Goal: Task Accomplishment & Management: Use online tool/utility

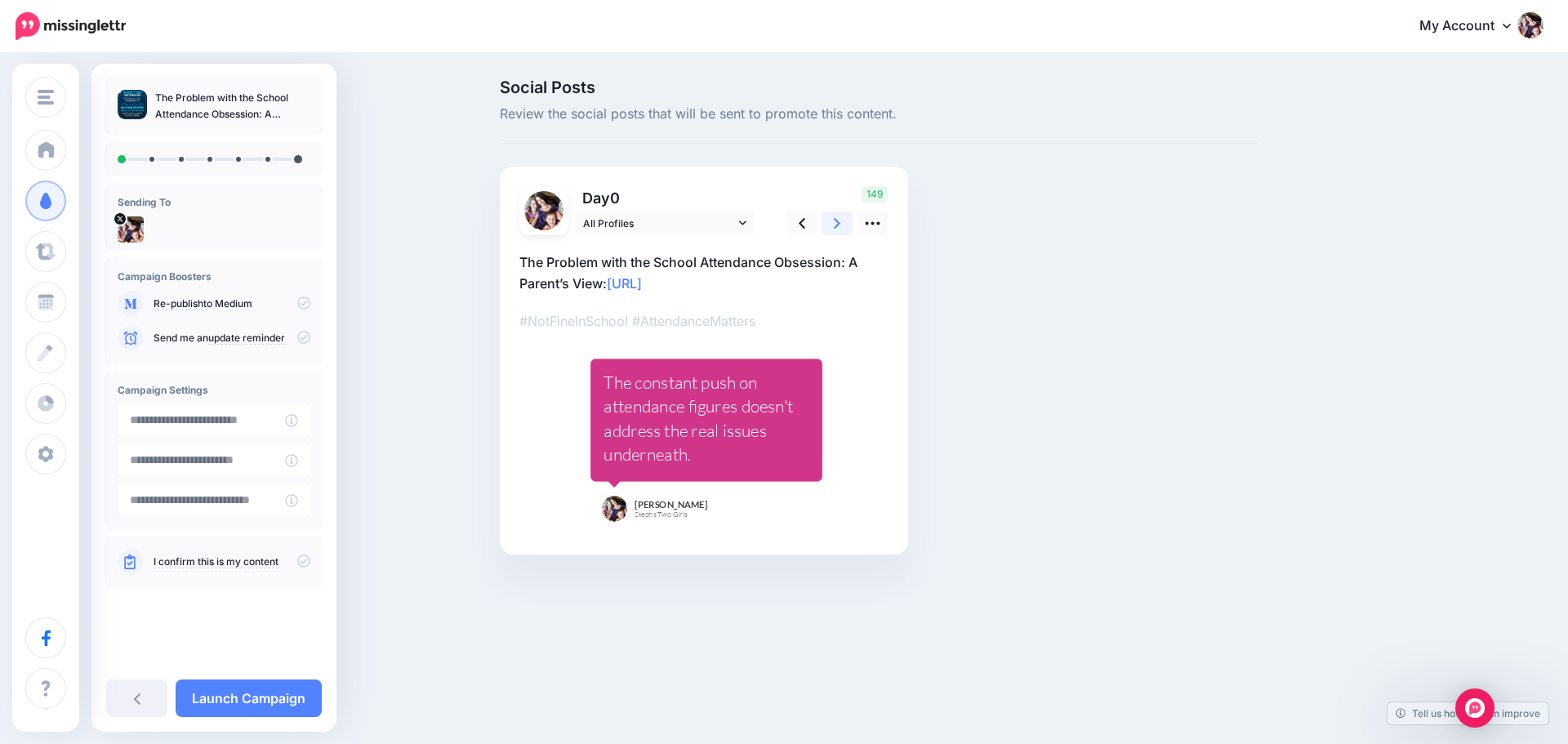
click at [837, 221] on icon at bounding box center [837, 223] width 7 height 10
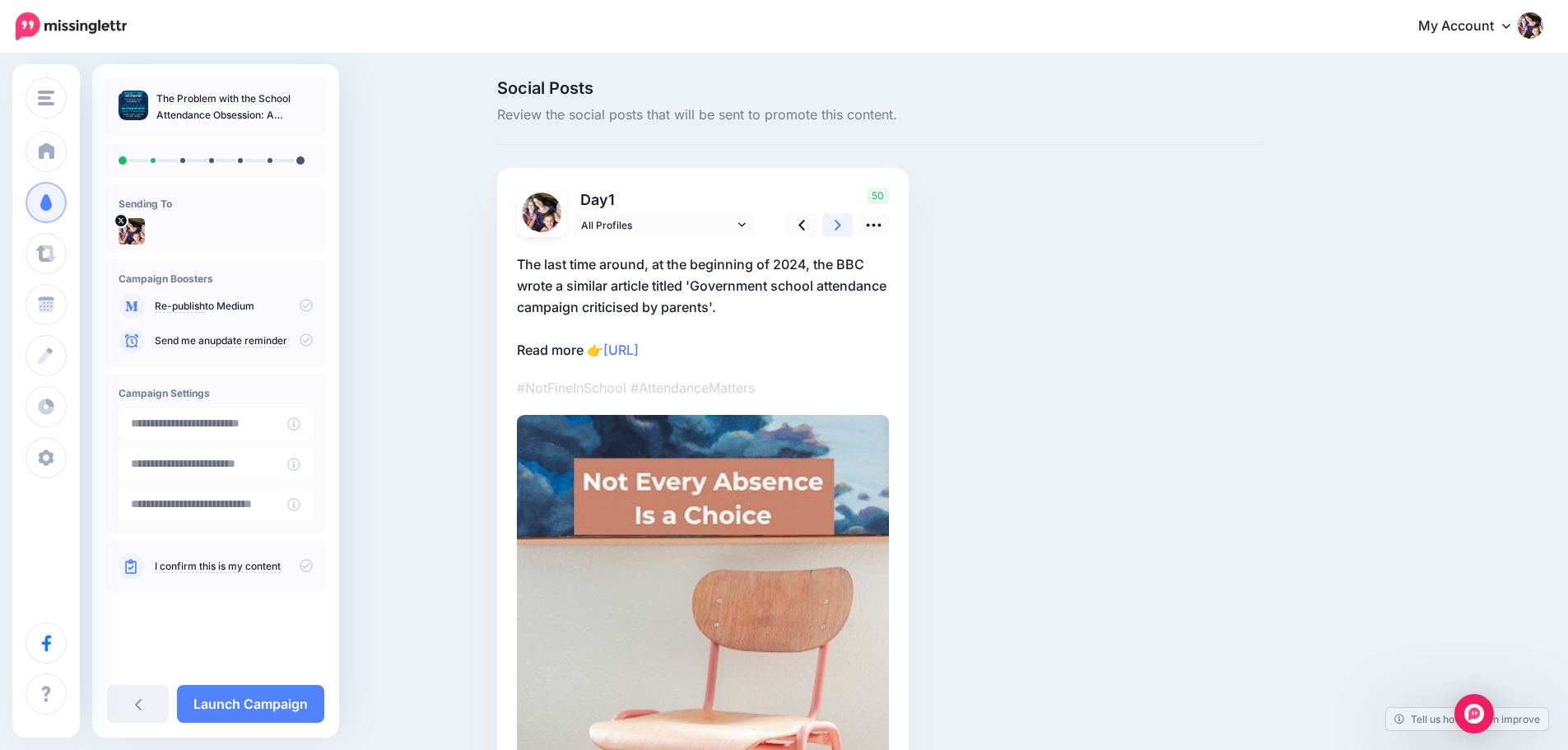
click at [842, 224] on icon at bounding box center [838, 225] width 7 height 17
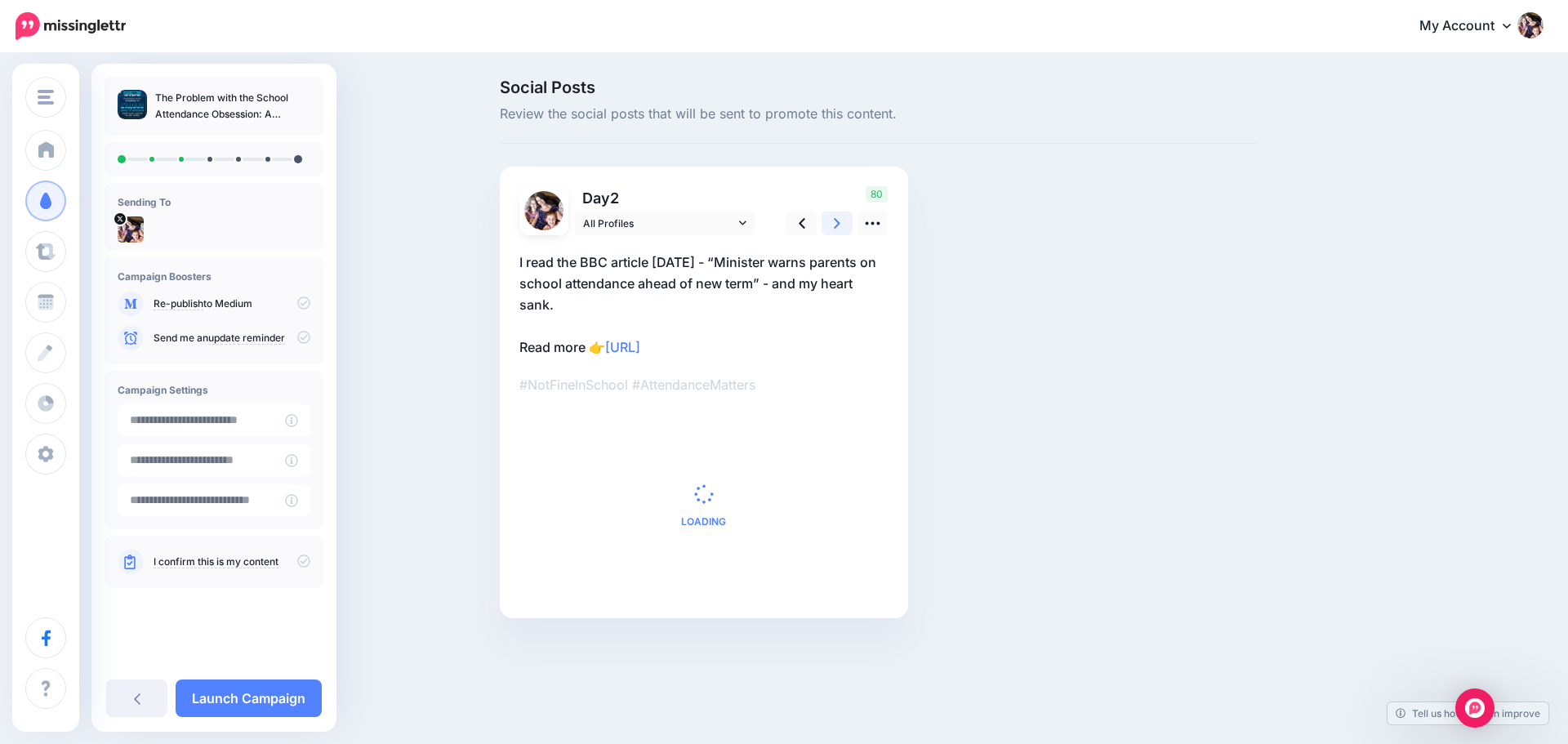
click at [840, 222] on icon at bounding box center [837, 223] width 7 height 17
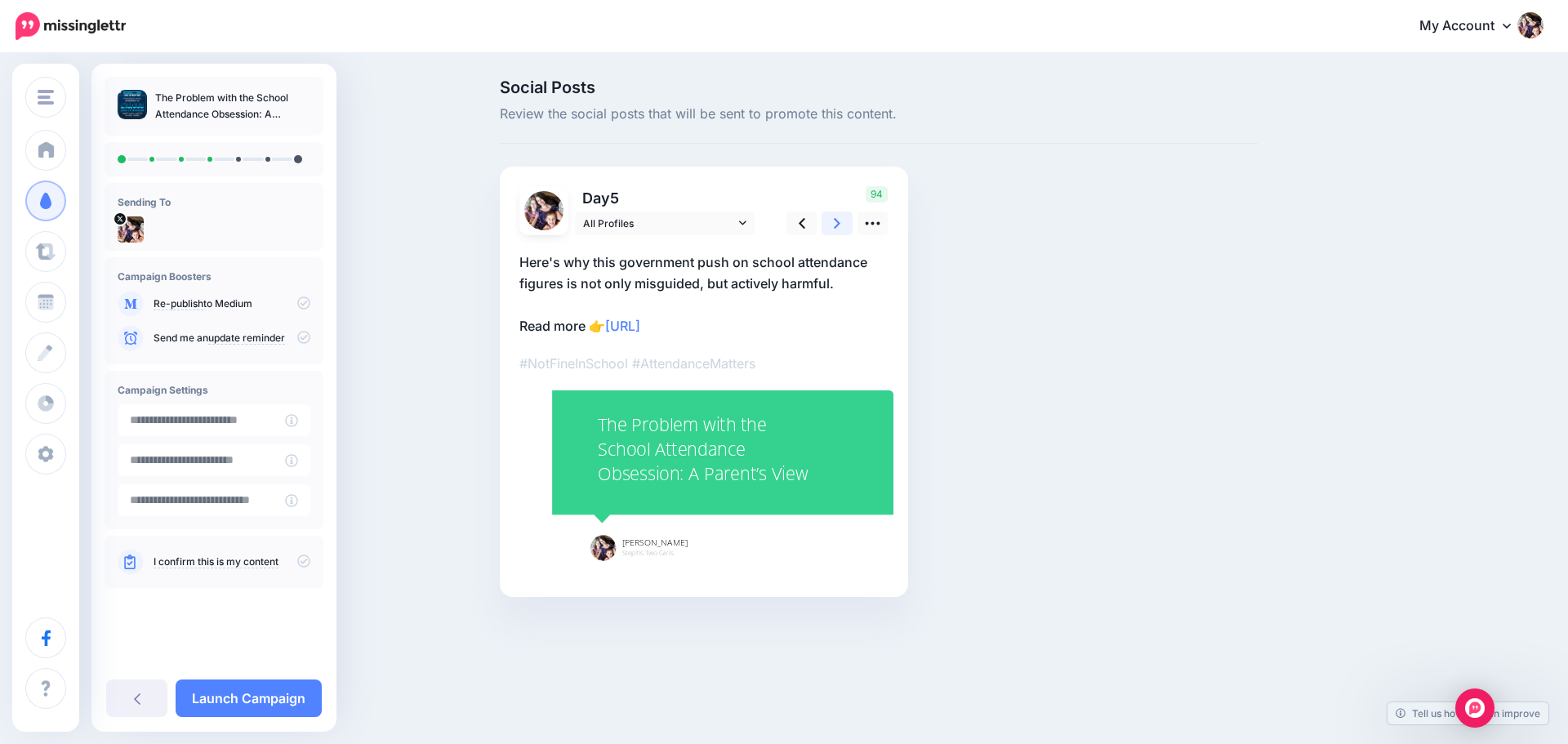
click at [840, 222] on icon at bounding box center [837, 223] width 7 height 17
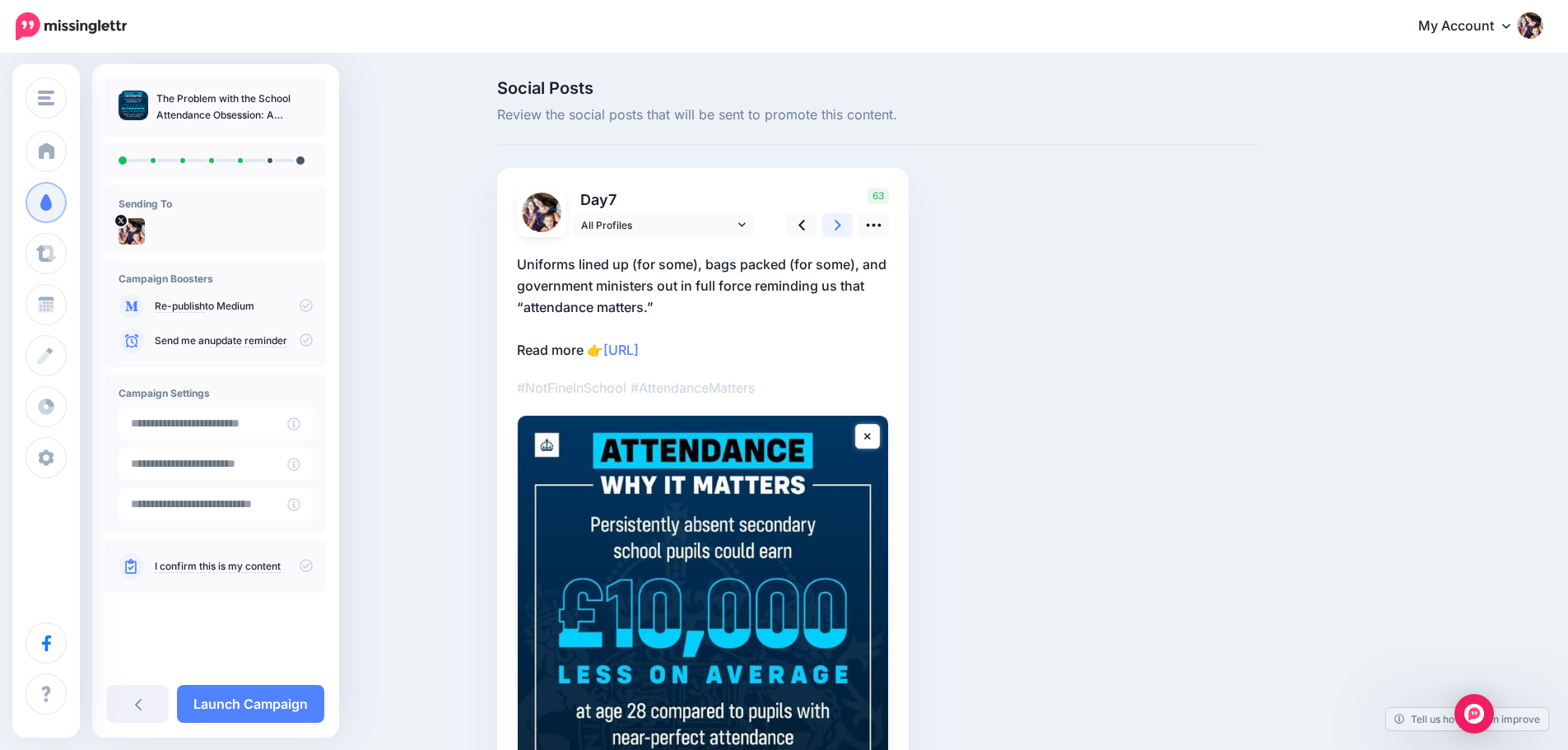
click at [842, 224] on icon at bounding box center [838, 225] width 7 height 17
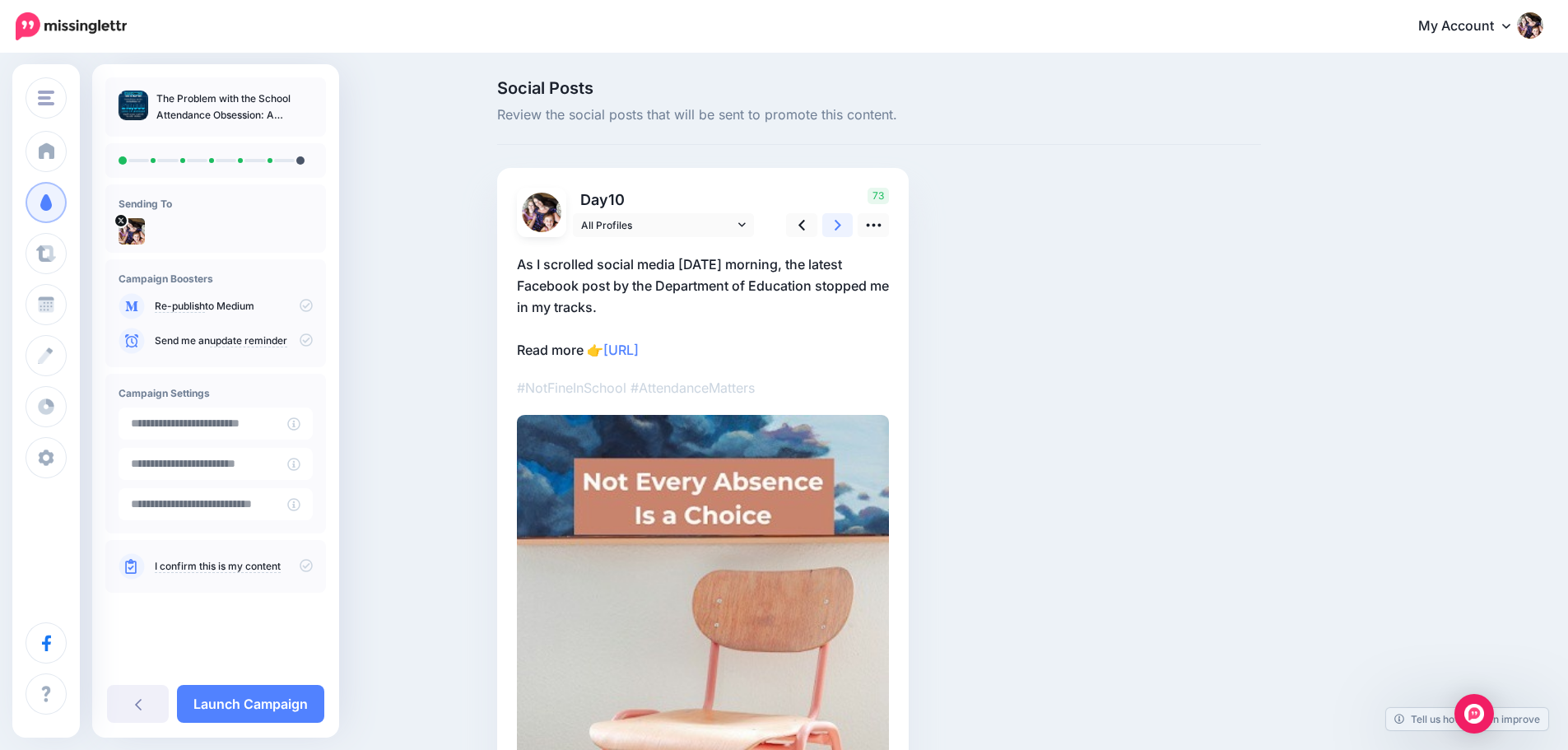
click at [842, 224] on icon at bounding box center [838, 225] width 7 height 17
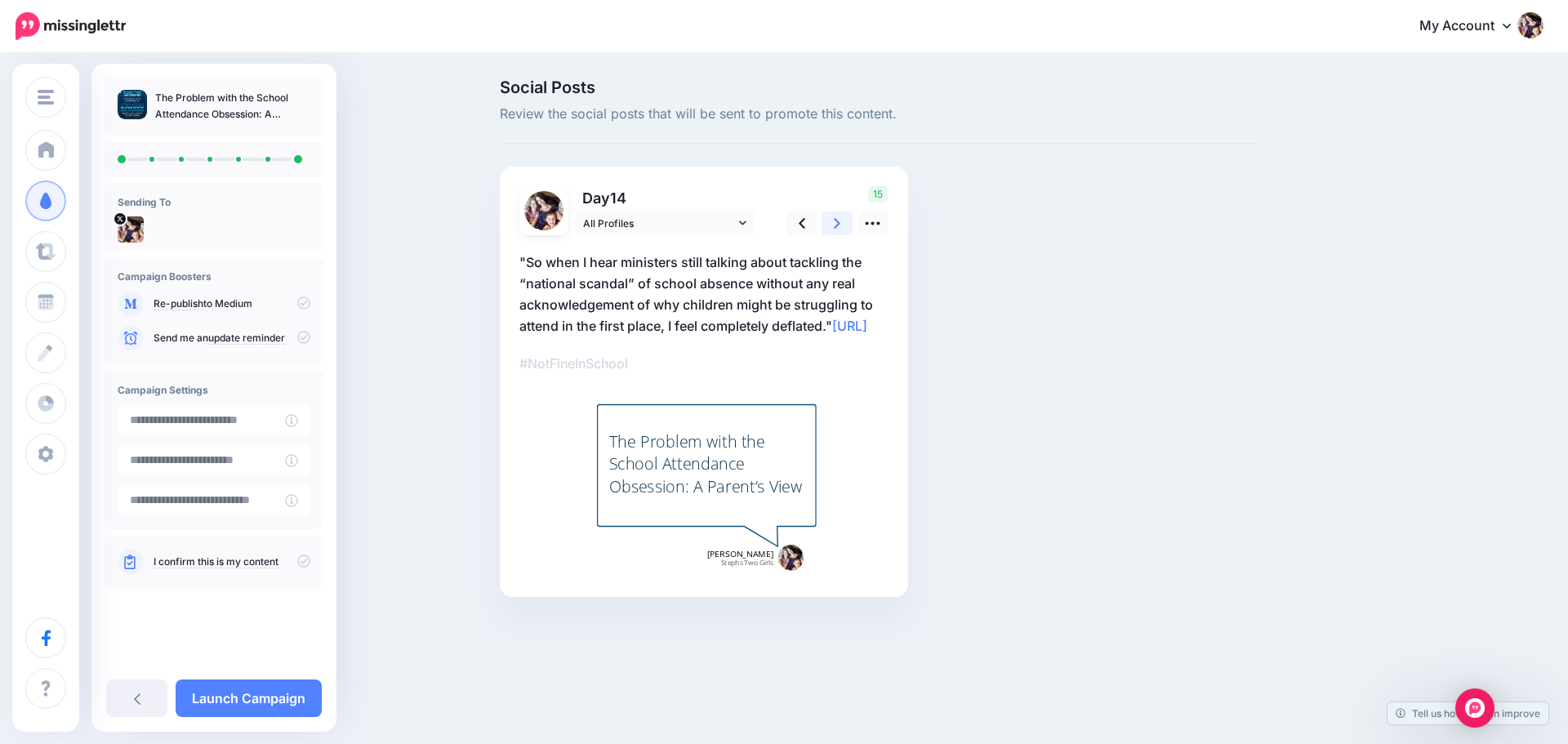
click at [840, 222] on icon at bounding box center [837, 223] width 7 height 17
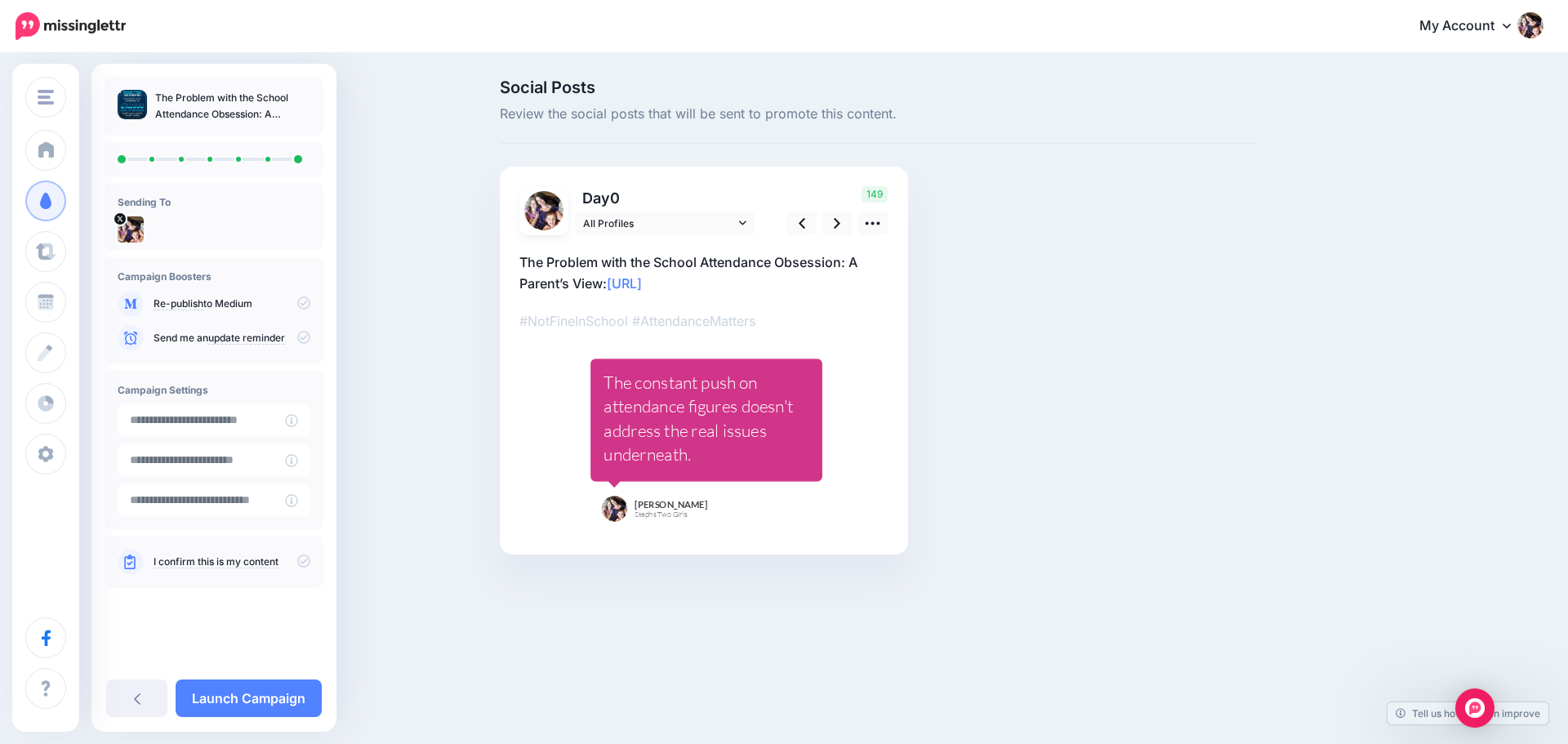
click at [299, 561] on icon at bounding box center [304, 561] width 13 height 13
click at [232, 696] on link "Launch Campaign" at bounding box center [248, 697] width 146 height 37
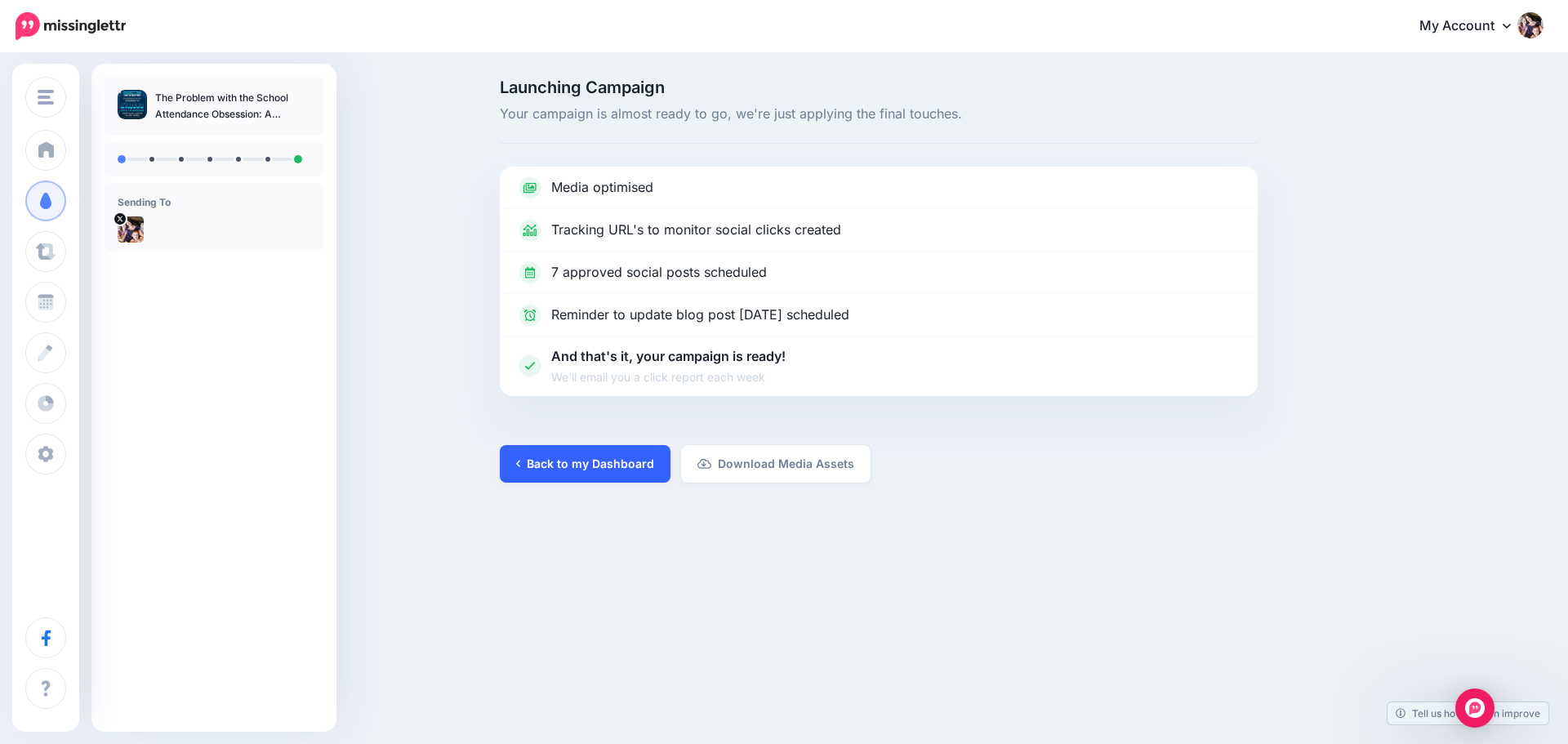
click at [570, 472] on link "Back to my Dashboard" at bounding box center [585, 464] width 170 height 37
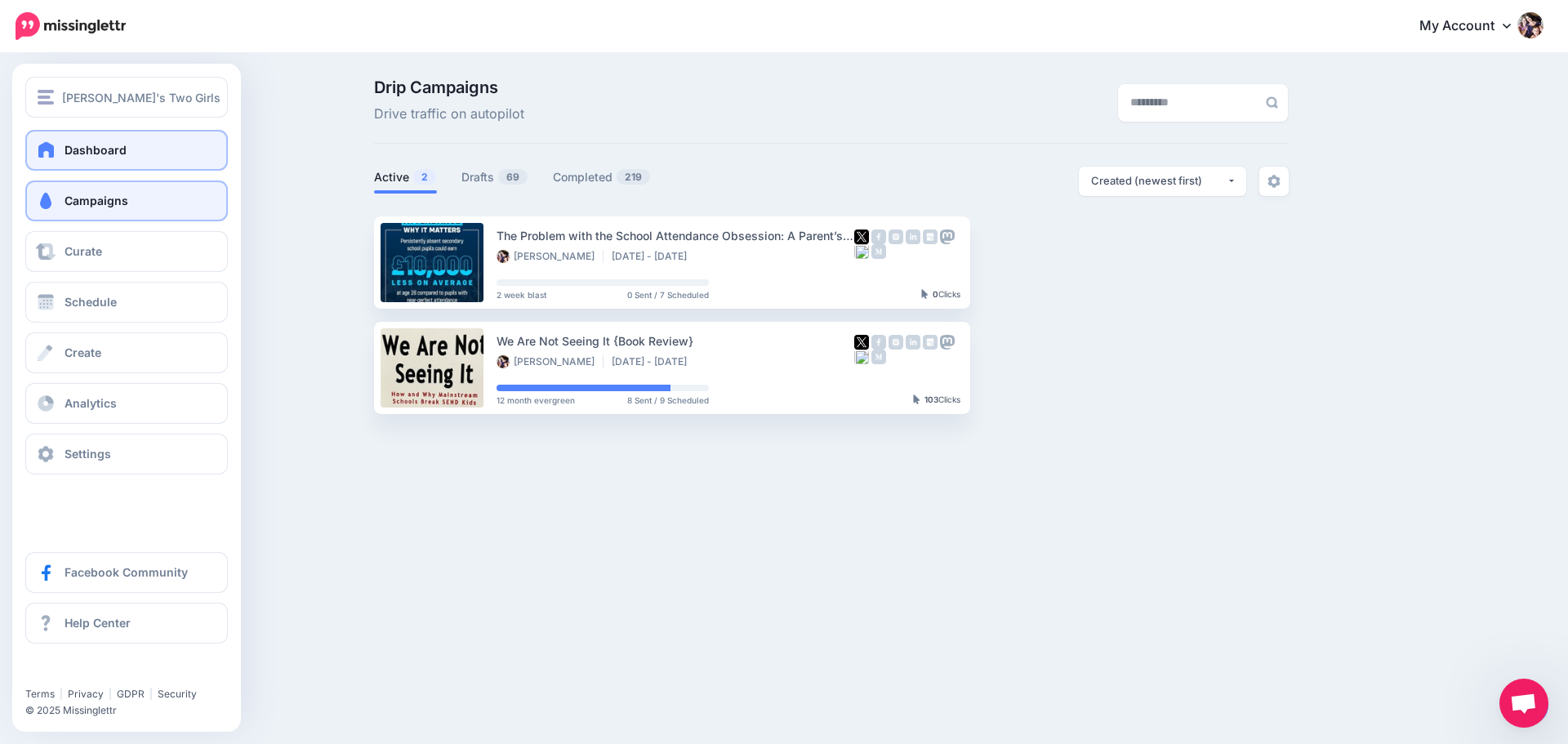
click at [89, 152] on span "Dashboard" at bounding box center [96, 150] width 62 height 14
